Goal: Complete application form: Complete application form

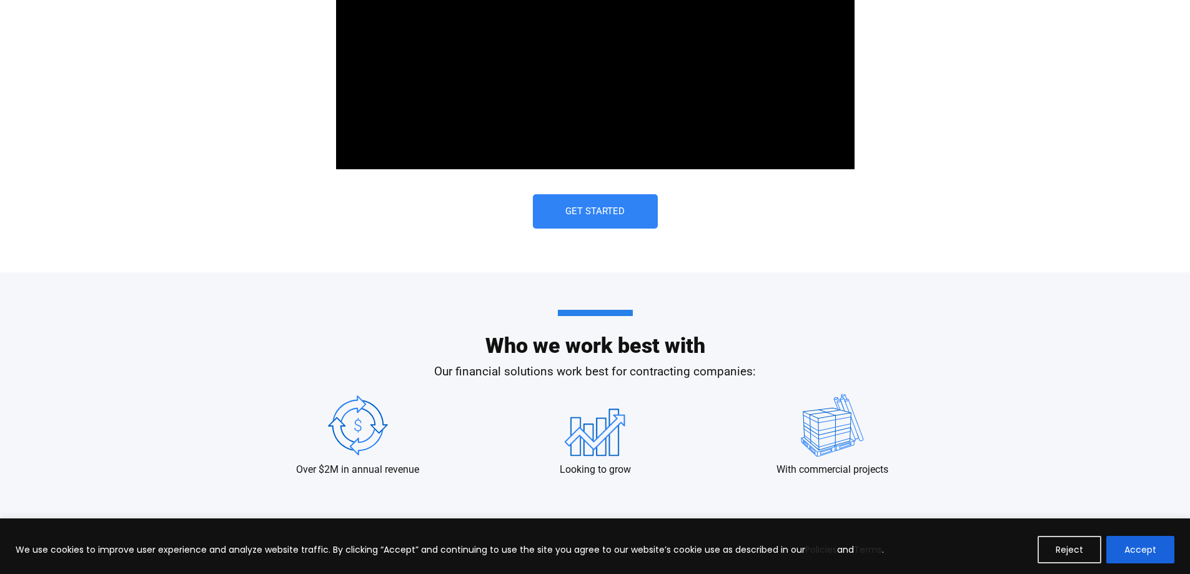
scroll to position [899, 0]
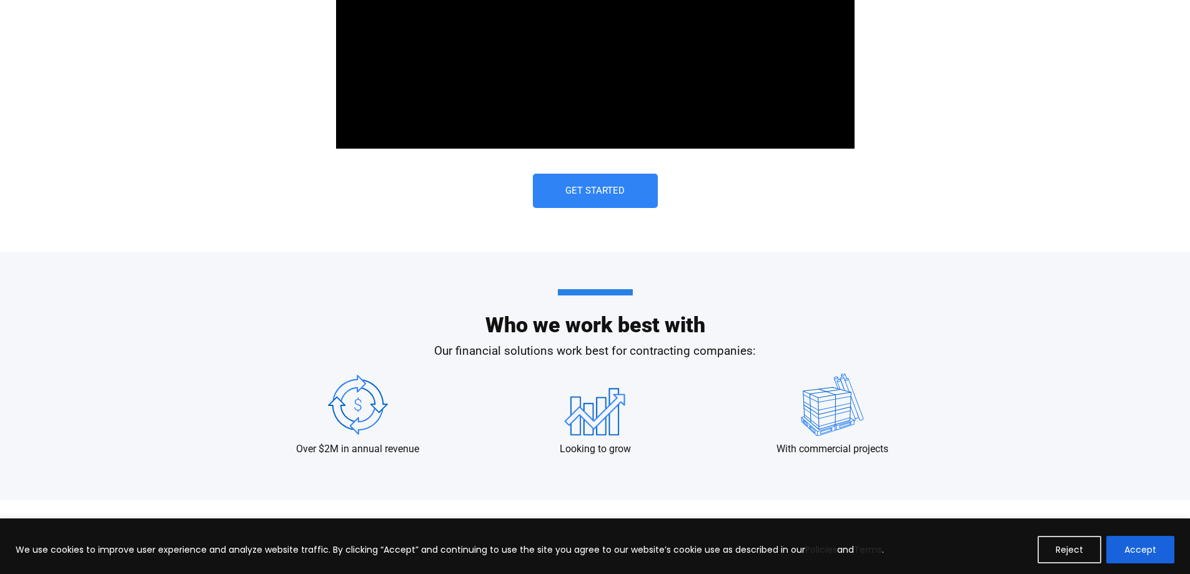
click at [606, 204] on link "Get Started" at bounding box center [595, 191] width 125 height 34
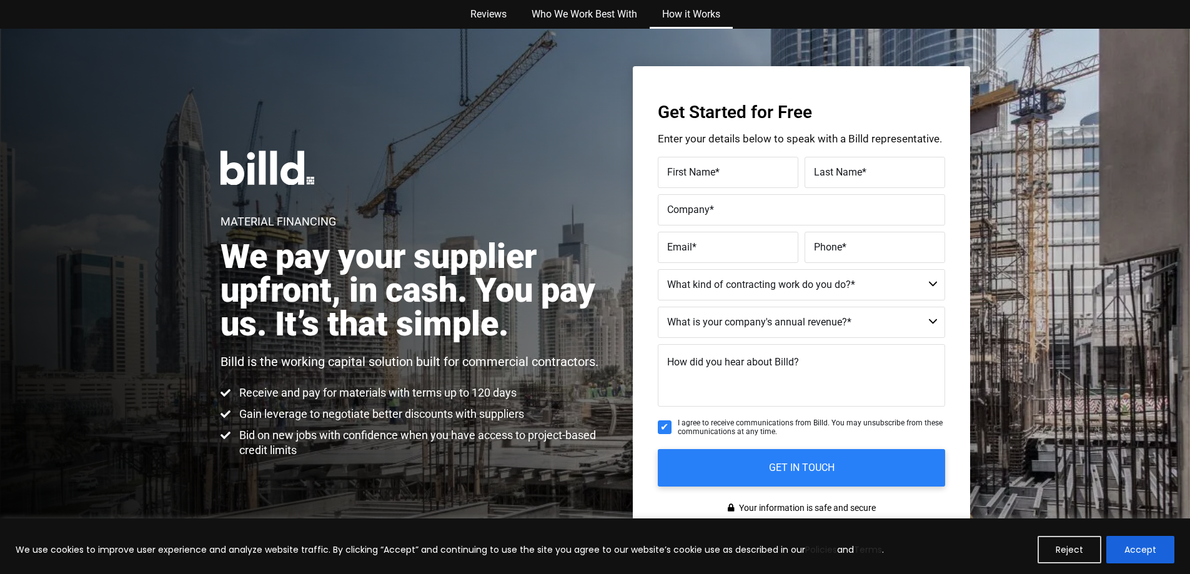
click at [705, 13] on link "How it Works" at bounding box center [691, 14] width 83 height 29
click at [696, 9] on link "How it Works" at bounding box center [691, 14] width 83 height 29
click at [731, 175] on label "First Name *" at bounding box center [728, 173] width 122 height 18
click at [731, 175] on input "First Name *" at bounding box center [728, 172] width 141 height 31
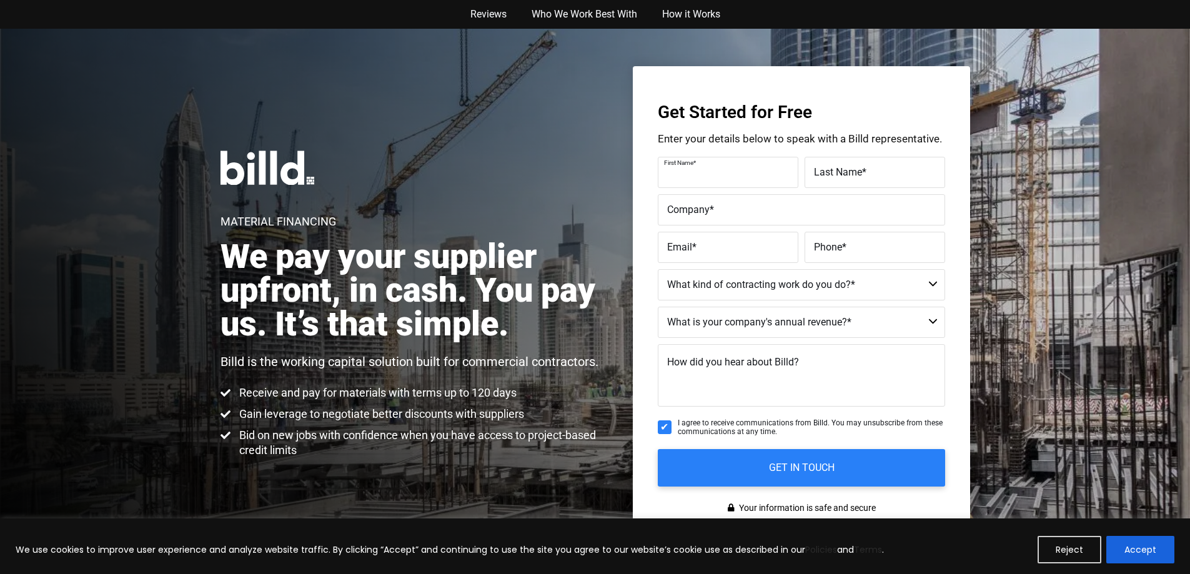
type input "Thomas"
type input "Mudd"
type input "All-Time Automotive Emergency and Repair"
type input "tommymudd24@gmail.com"
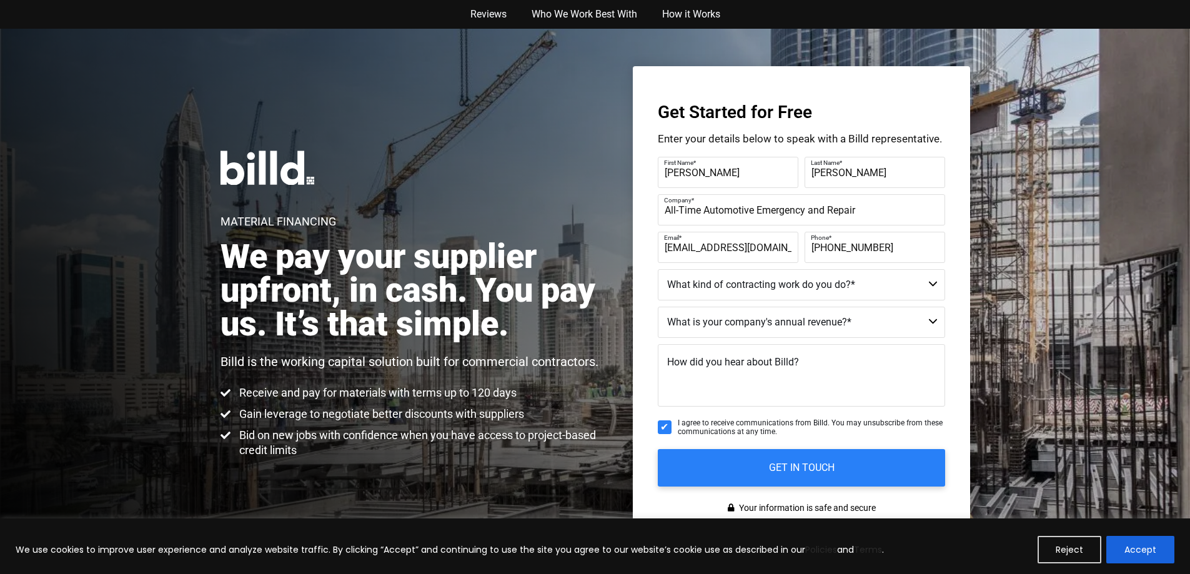
click at [887, 252] on input "(916) 515-6199" at bounding box center [874, 247] width 141 height 31
type input "(279) 264-7472"
click at [814, 284] on select "Commercial Commercial and Residential Residential Not a Contractor" at bounding box center [801, 284] width 287 height 31
select select "Not a Contractor"
click at [658, 269] on select "Commercial Commercial and Residential Residential Not a Contractor" at bounding box center [801, 284] width 287 height 31
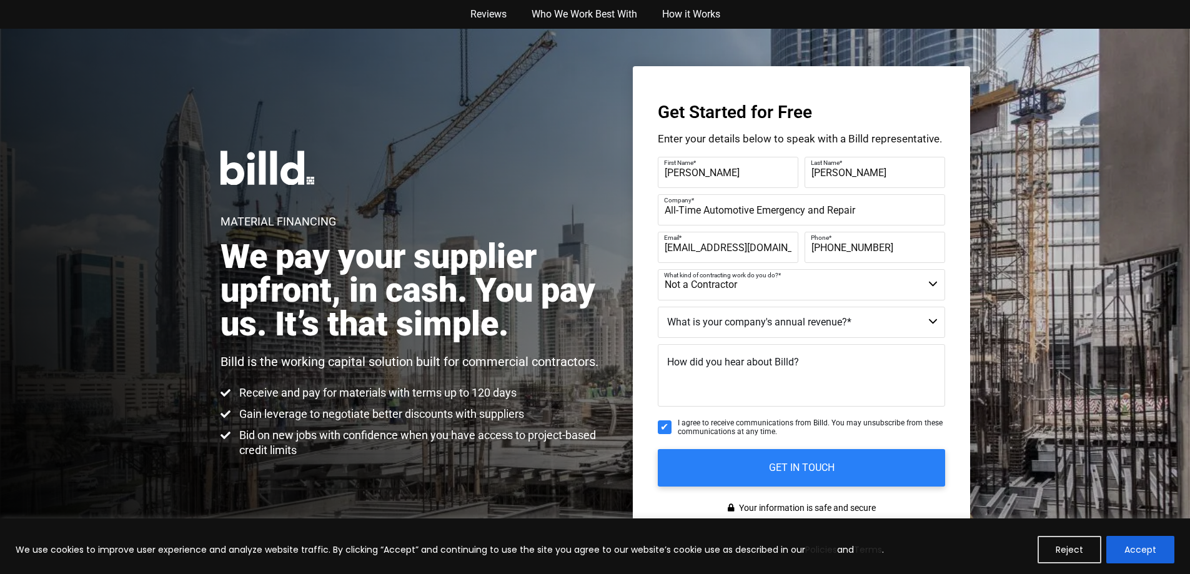
click at [799, 322] on select "$40M + $25M - $40M $8M - $25M $4M - $8M $2M - $4M $1M - $2M Less than $1M" at bounding box center [801, 322] width 287 height 31
select select "Less than $1M"
click at [658, 307] on select "$40M + $25M - $40M $8M - $25M $4M - $8M $2M - $4M $1M - $2M Less than $1M" at bounding box center [801, 322] width 287 height 31
click at [715, 378] on textarea "How did you hear about Billd?" at bounding box center [801, 375] width 287 height 62
click at [675, 363] on textarea "google search" at bounding box center [801, 375] width 287 height 62
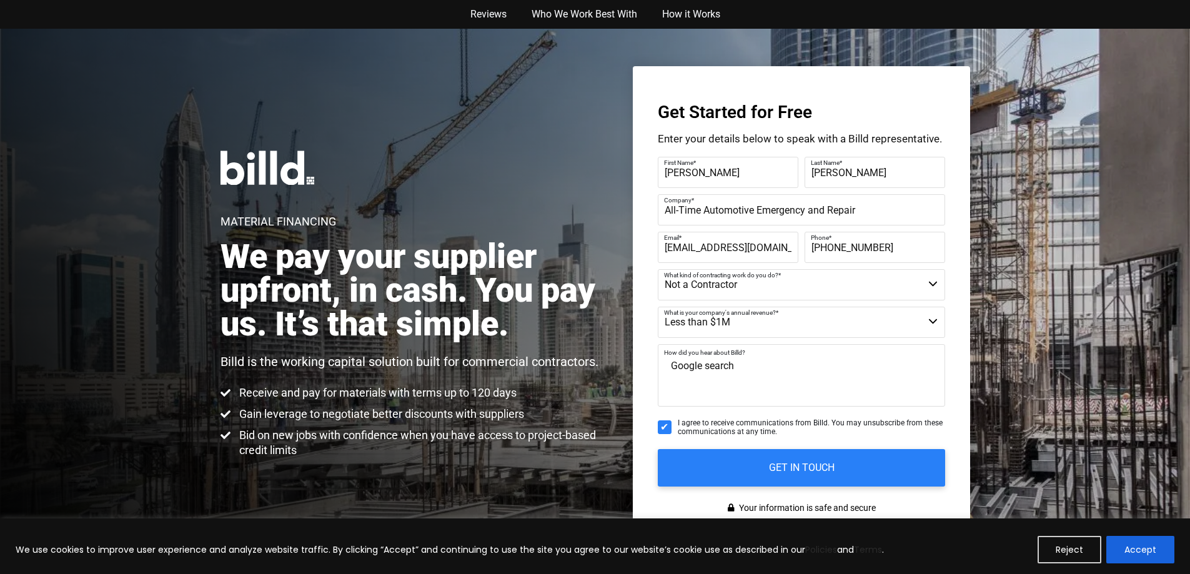
click at [743, 364] on textarea "Google search" at bounding box center [801, 375] width 287 height 62
type textarea "Google search."
click at [730, 463] on input "GET IN TOUCH" at bounding box center [801, 467] width 302 height 39
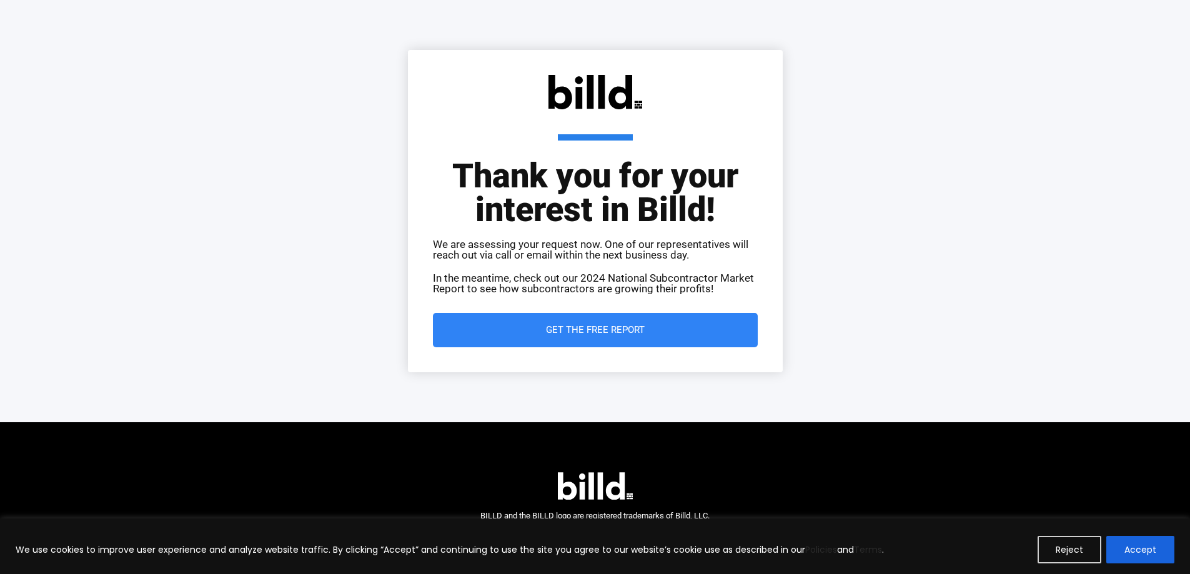
click at [656, 319] on link "Get the Free Report" at bounding box center [595, 330] width 325 height 34
click at [243, 142] on div "Thank you for your interest in Billd! We are assessing your request now. One of…" at bounding box center [595, 211] width 1190 height 422
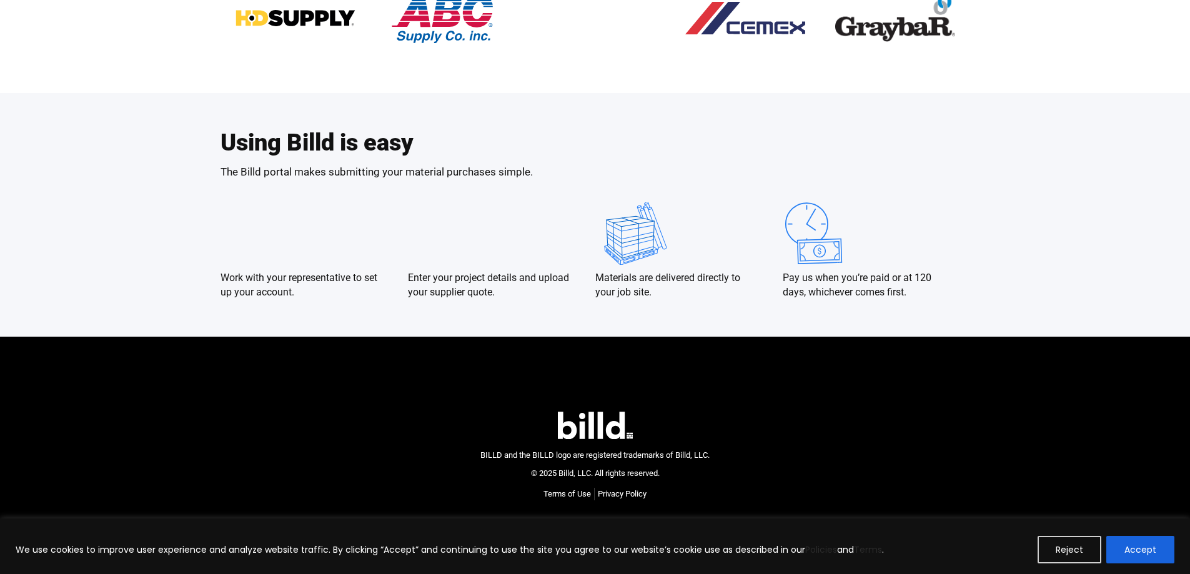
scroll to position [2169, 0]
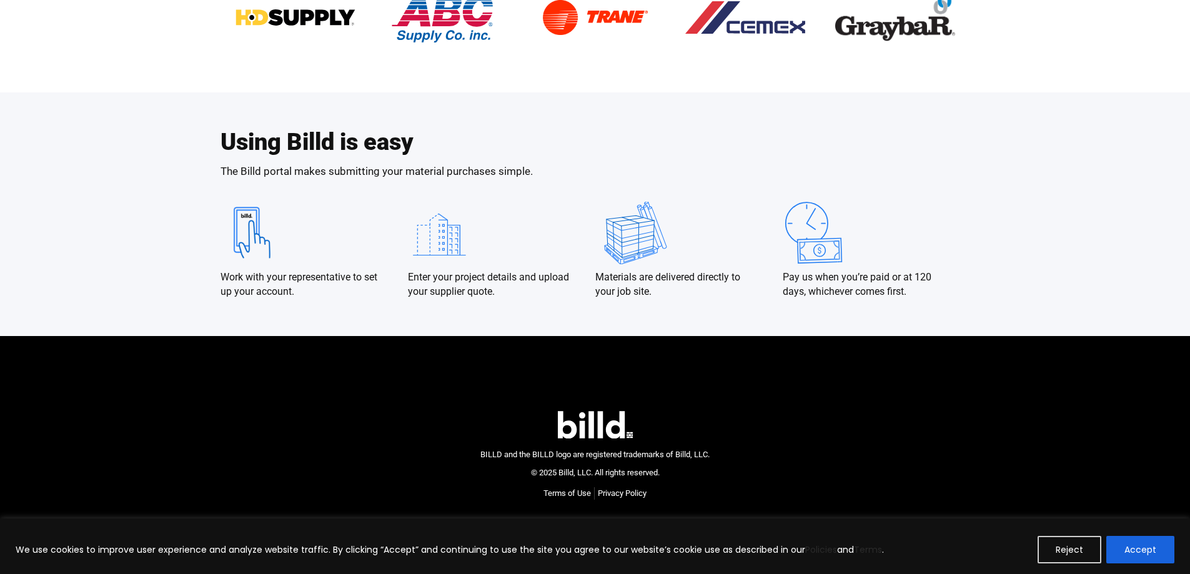
click at [307, 20] on img at bounding box center [295, 17] width 120 height 62
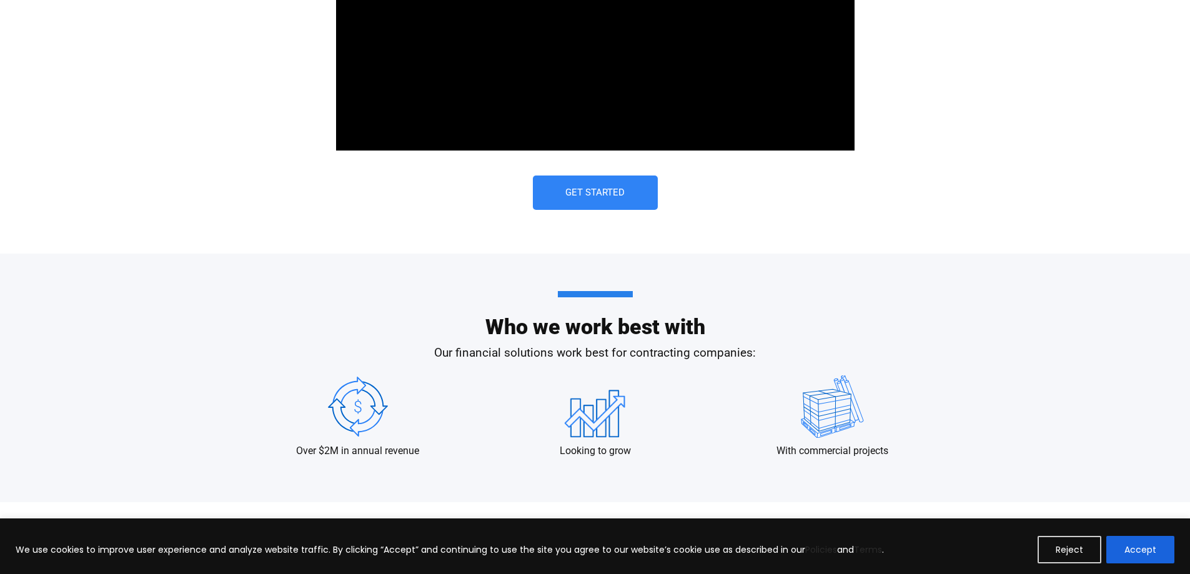
scroll to position [899, 0]
